Goal: Task Accomplishment & Management: Manage account settings

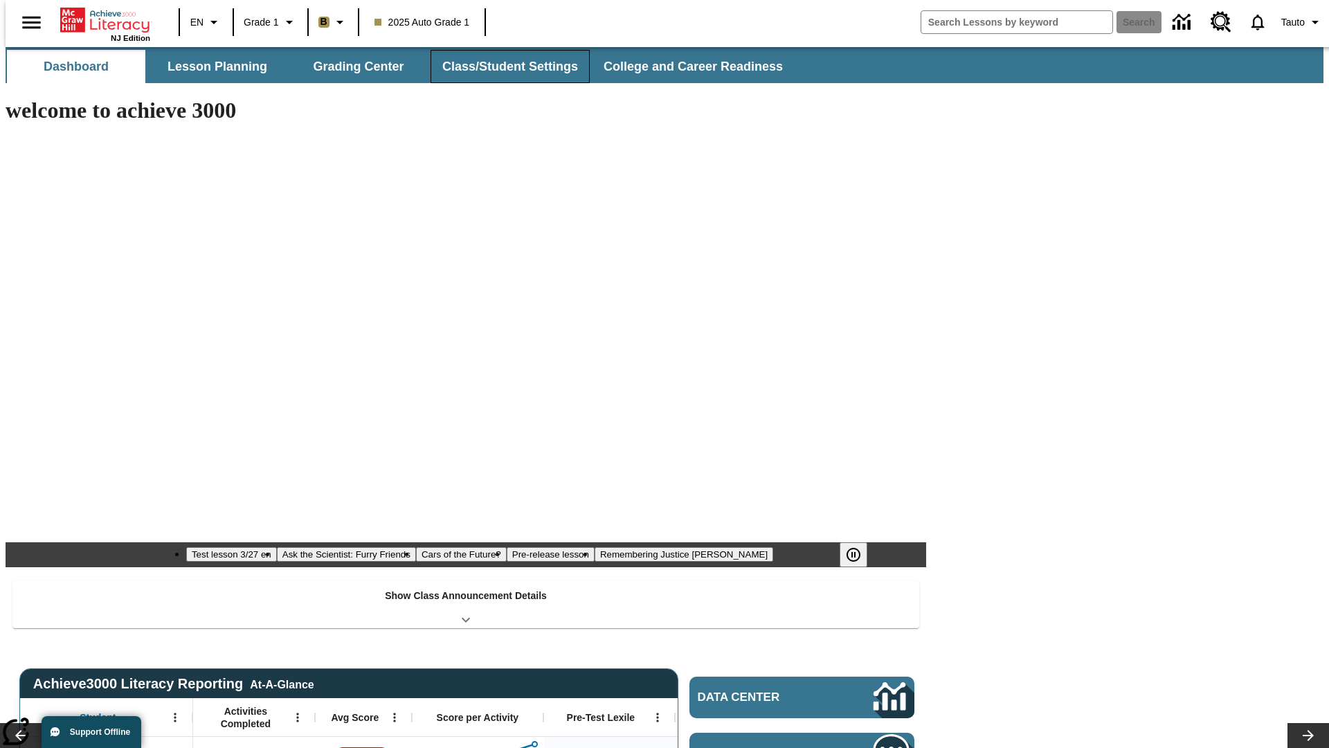
click at [503, 66] on button "Class/Student Settings" at bounding box center [510, 66] width 159 height 33
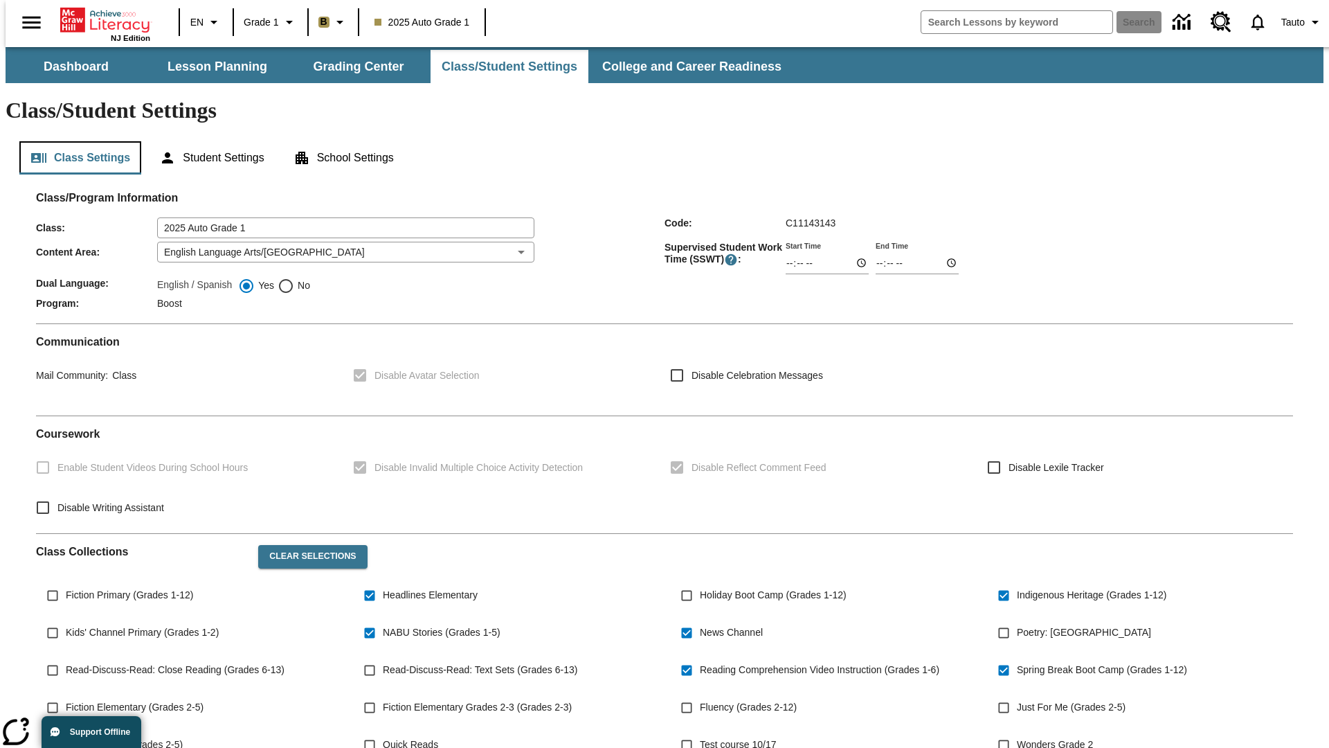
click at [75, 141] on button "Class Settings" at bounding box center [80, 157] width 122 height 33
click at [127, 588] on span "Fiction Primary (Grades 1-12)" at bounding box center [129, 595] width 127 height 15
click at [66, 582] on input "Fiction Primary (Grades 1-12)" at bounding box center [52, 595] width 26 height 26
checkbox input "true"
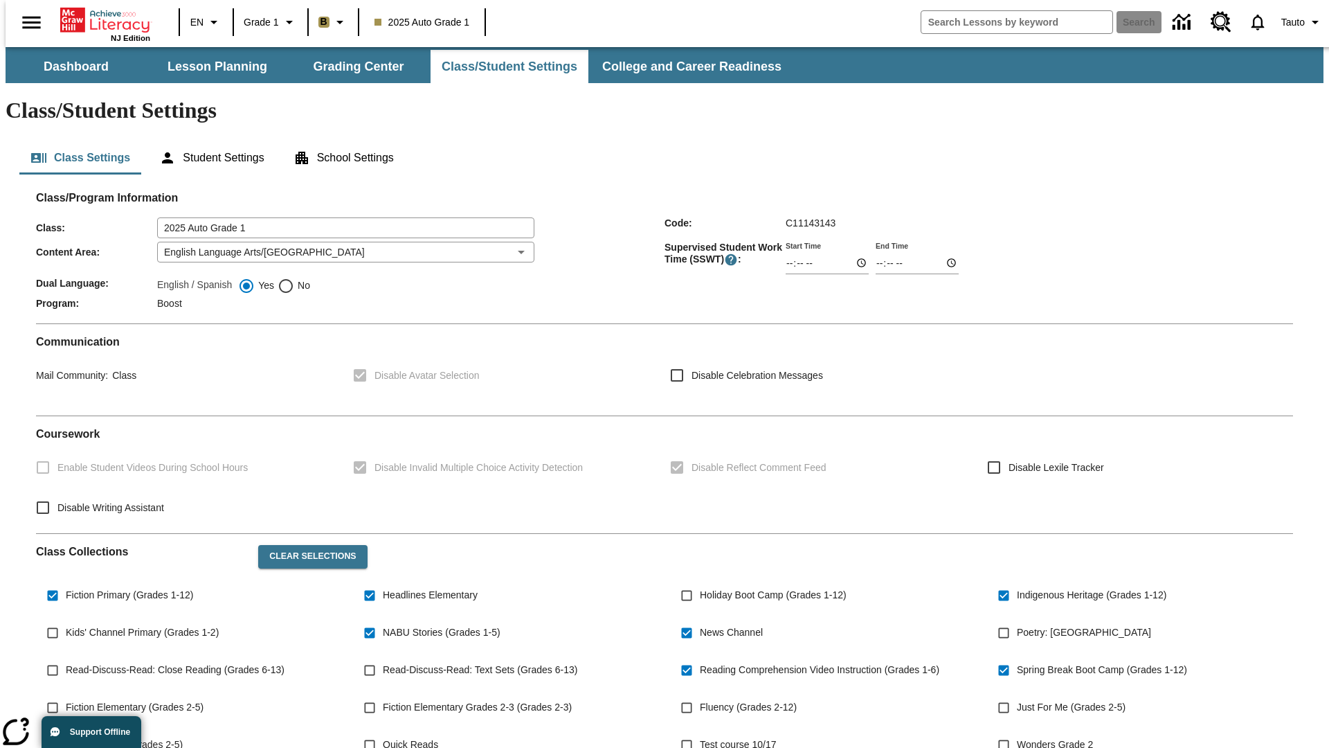
scroll to position [203, 0]
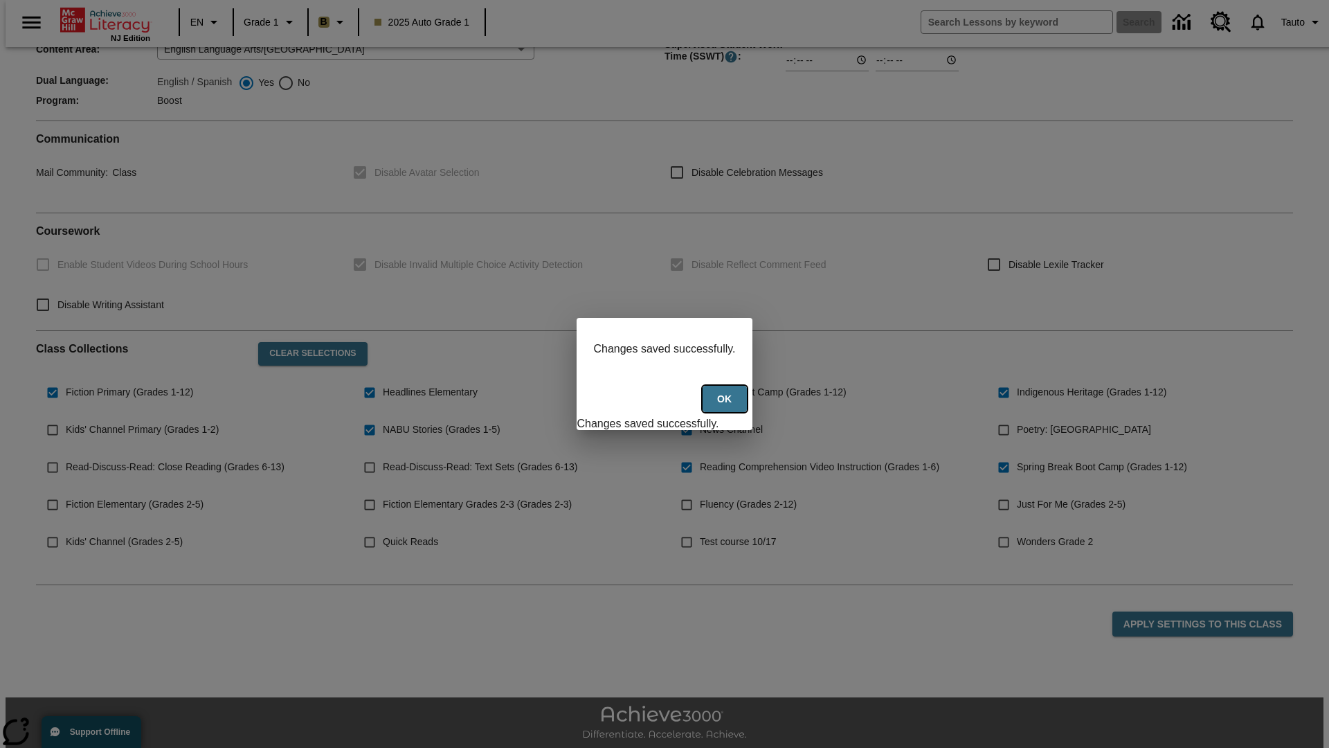
click at [726, 406] on button "Ok" at bounding box center [725, 399] width 44 height 27
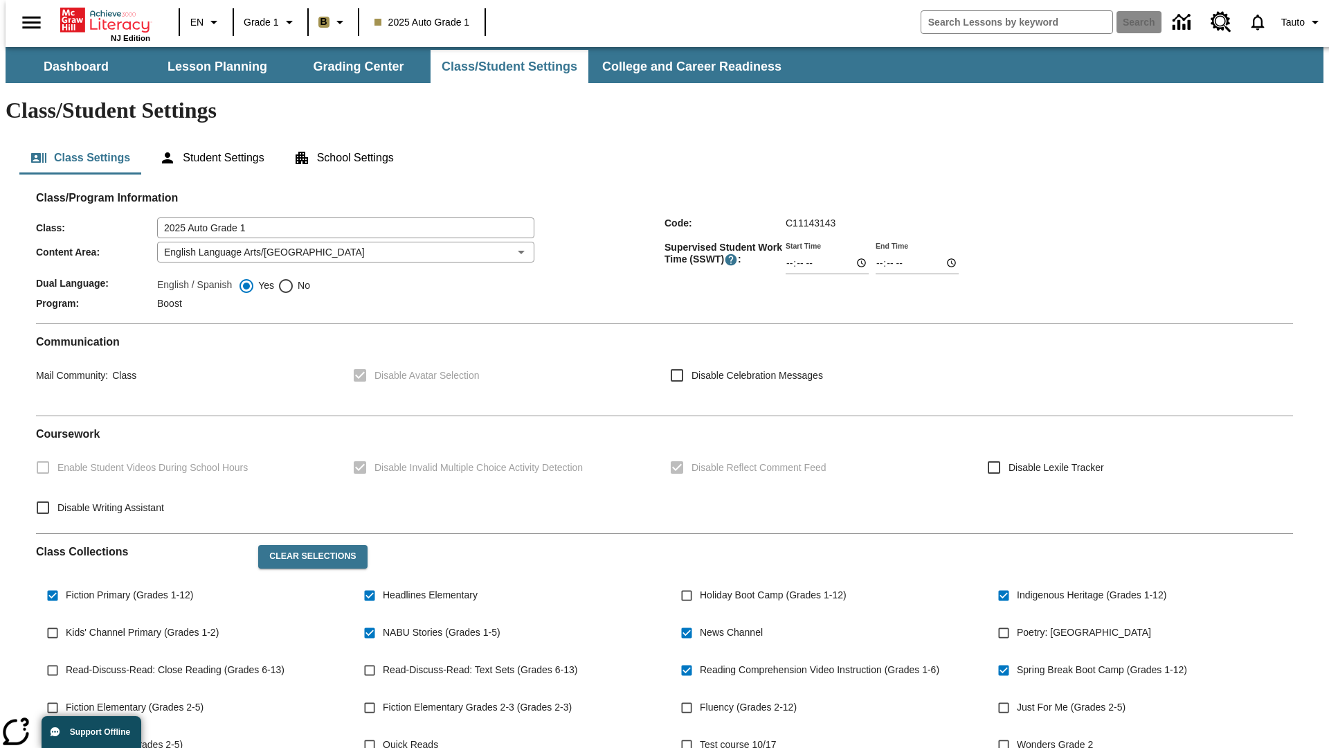
scroll to position [203, 0]
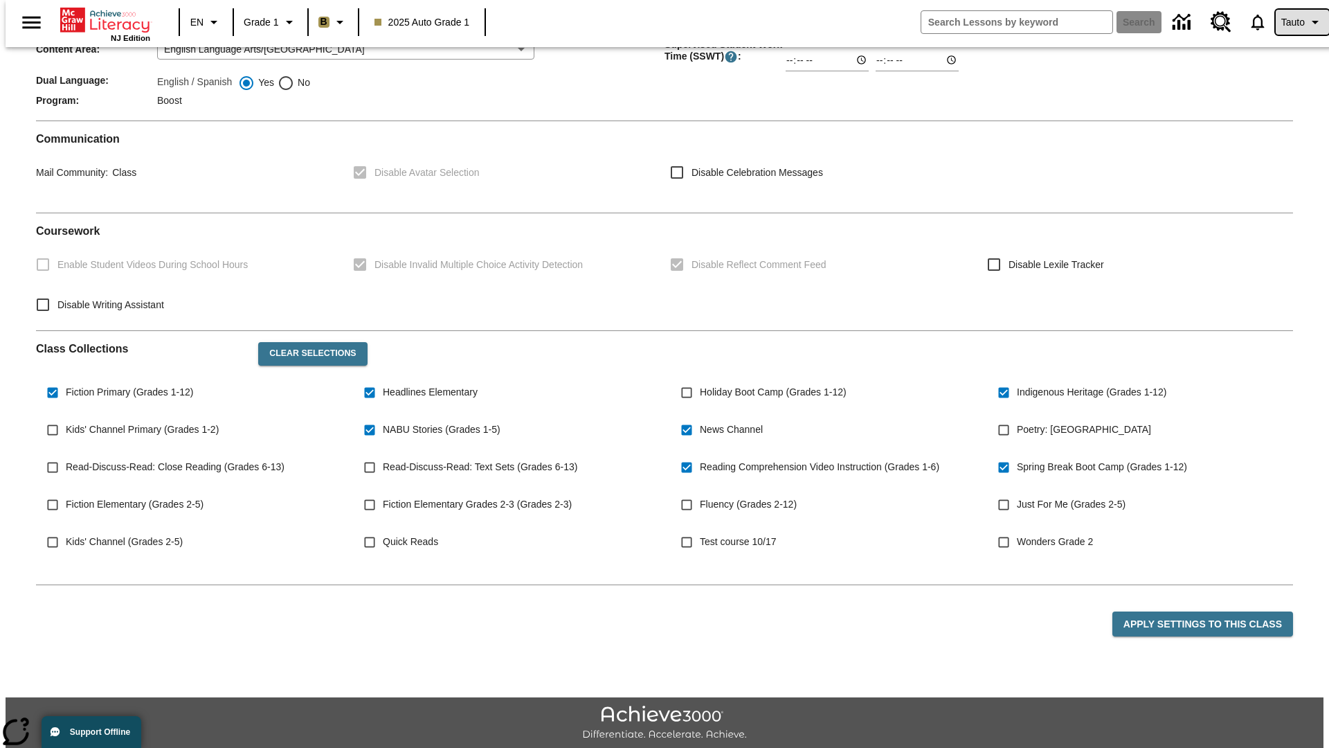
click at [1295, 22] on span "Tauto" at bounding box center [1293, 22] width 24 height 15
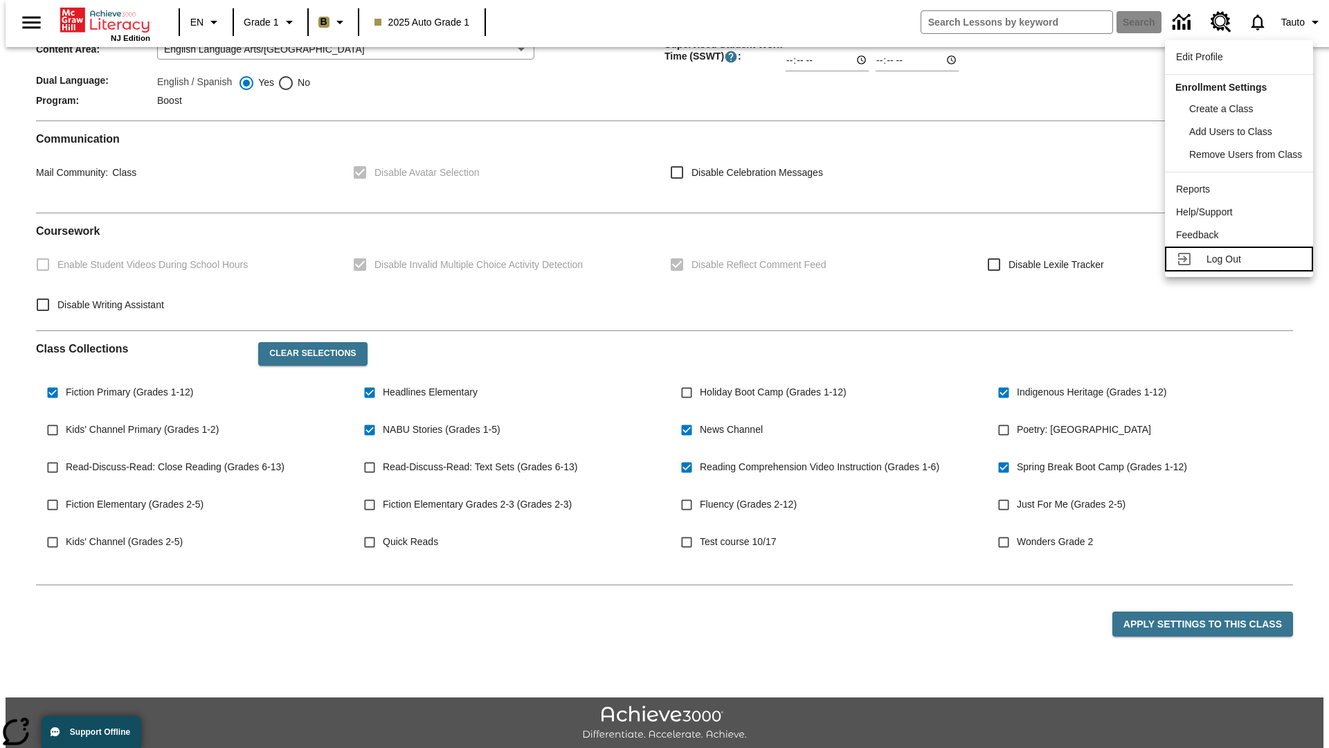
click at [1241, 259] on span "Log Out" at bounding box center [1224, 258] width 35 height 11
